Goal: Task Accomplishment & Management: Use online tool/utility

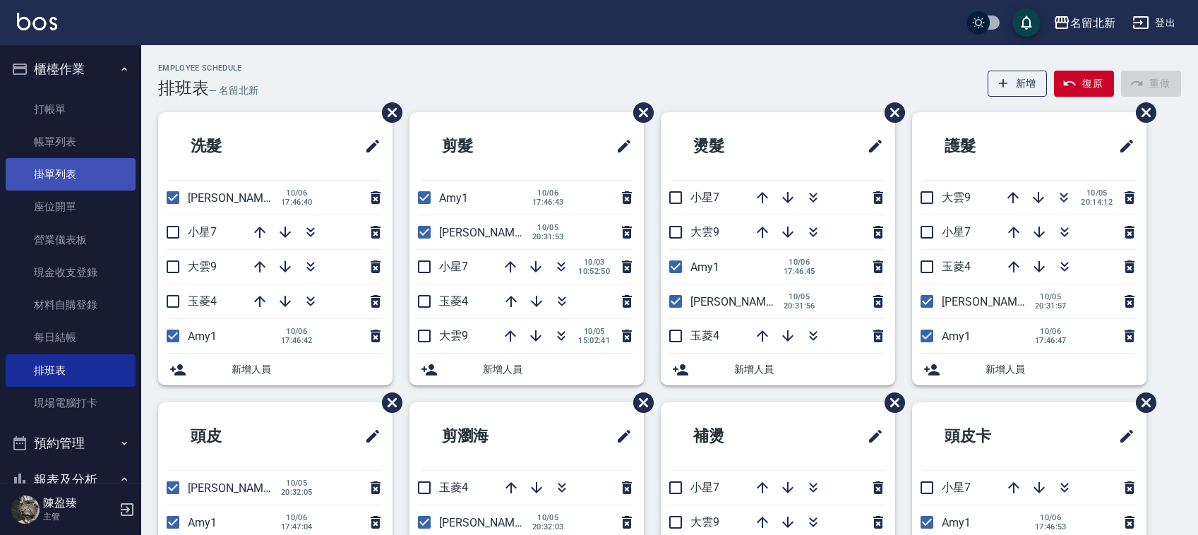
scroll to position [100, 0]
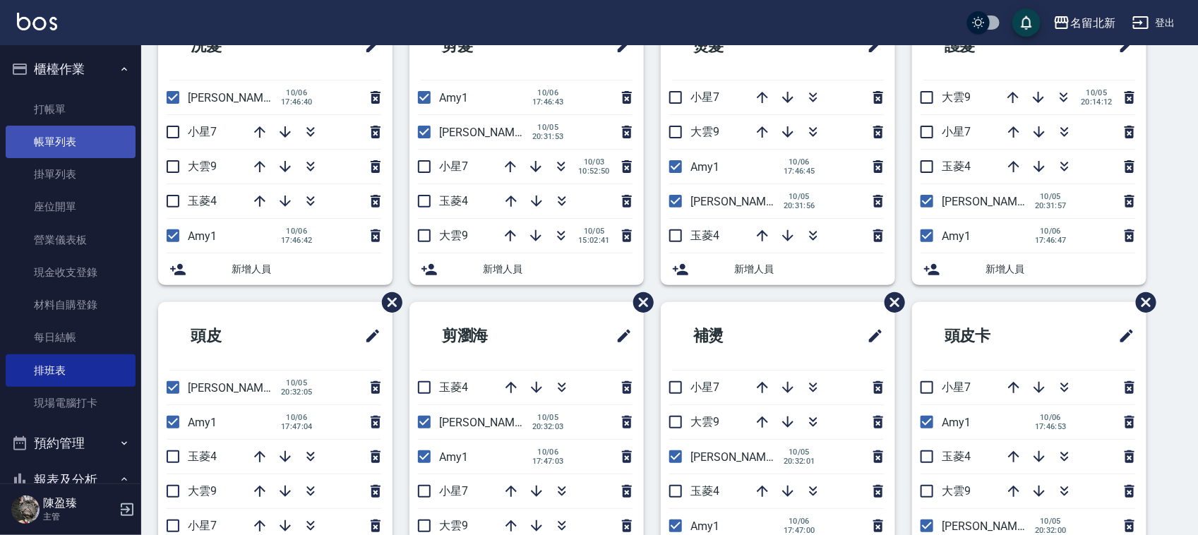
click at [50, 142] on link "帳單列表" at bounding box center [71, 142] width 130 height 32
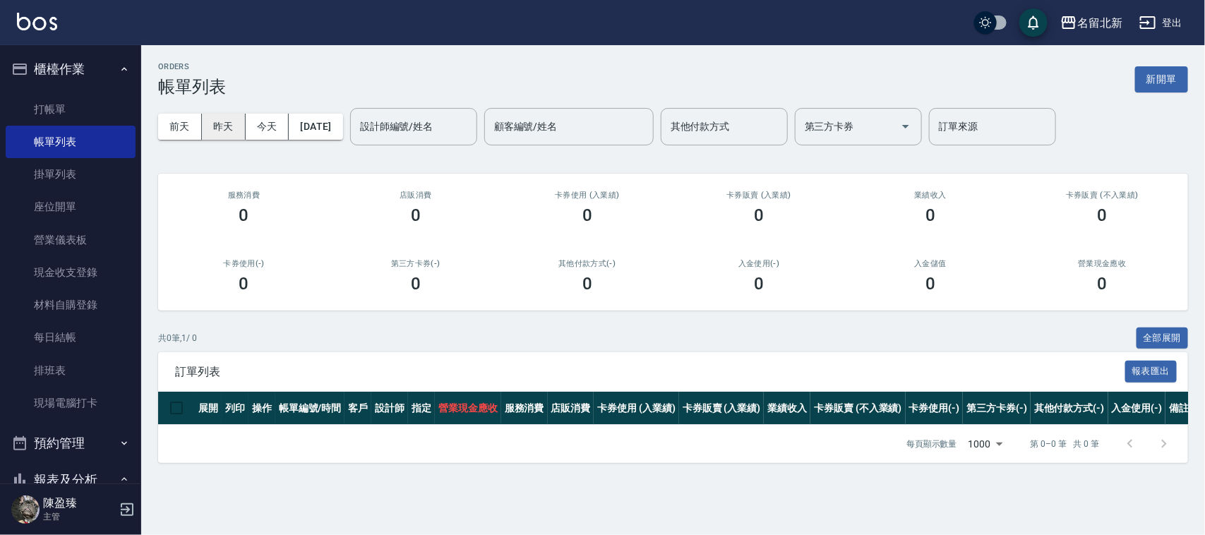
click at [237, 131] on button "昨天" at bounding box center [224, 127] width 44 height 26
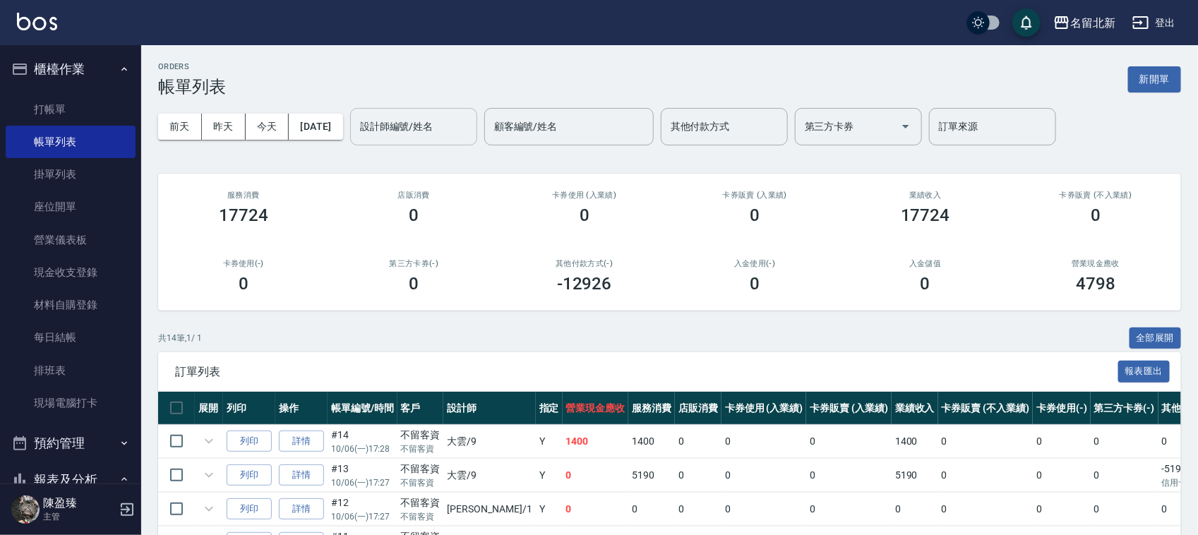
click at [407, 139] on div "設計師編號/姓名" at bounding box center [413, 126] width 127 height 37
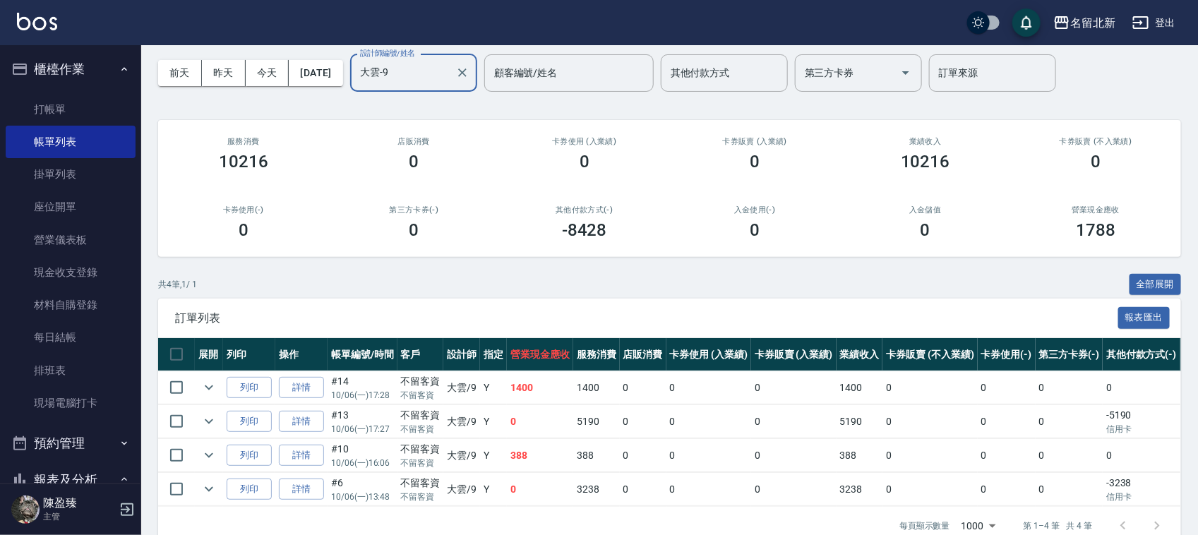
scroll to position [94, 0]
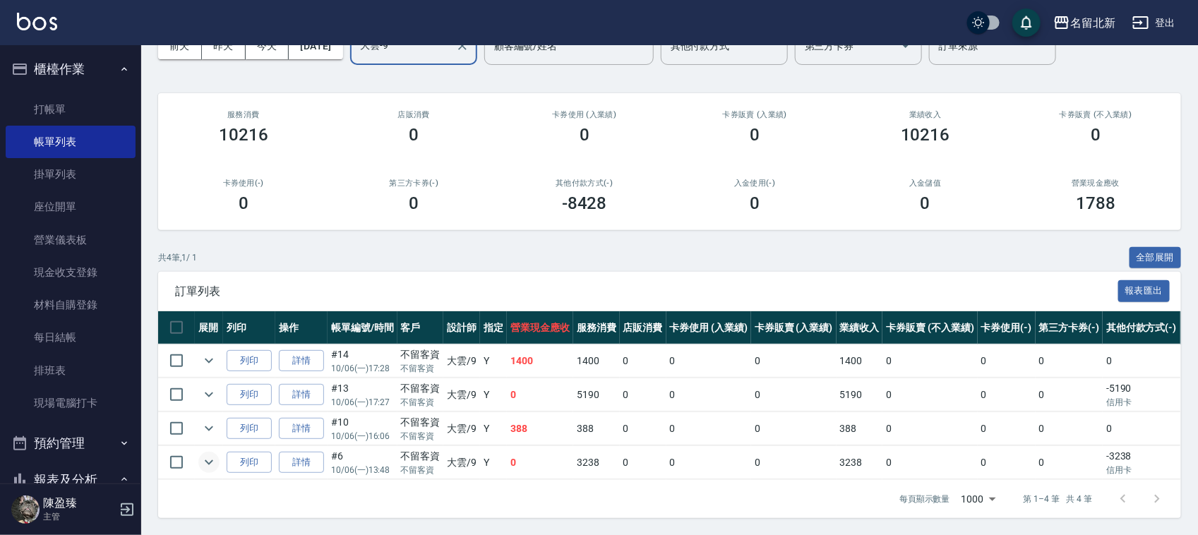
type input "大雲-9"
click at [199, 452] on button "expand row" at bounding box center [208, 462] width 21 height 21
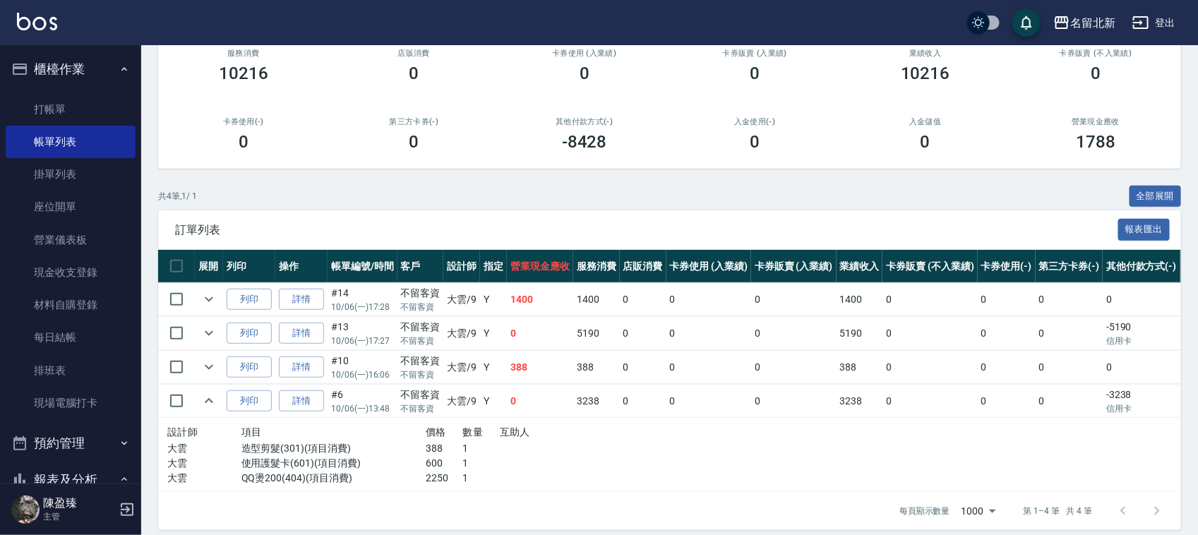
scroll to position [167, 0]
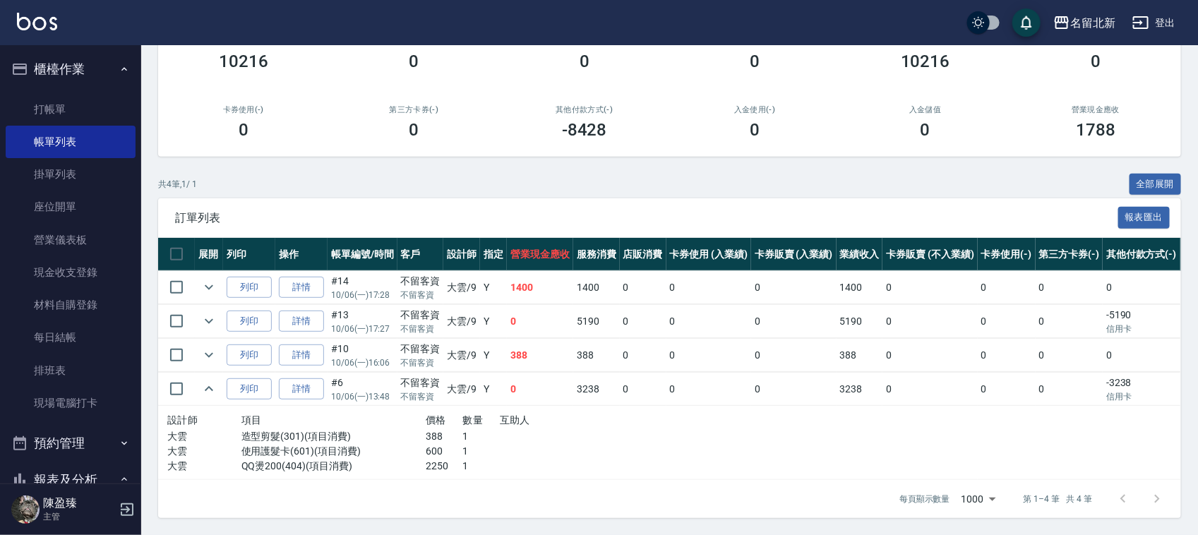
click at [67, 374] on link "排班表" at bounding box center [71, 370] width 130 height 32
click at [68, 374] on link "排班表" at bounding box center [71, 370] width 130 height 32
